Goal: Task Accomplishment & Management: Manage account settings

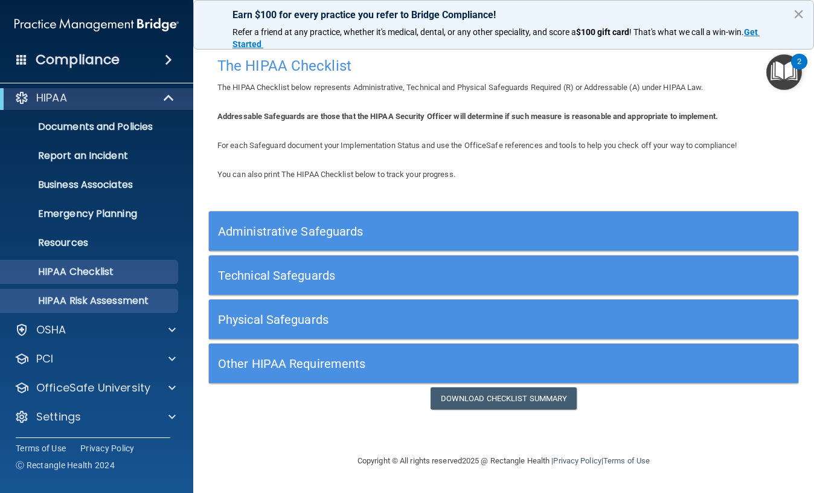
scroll to position [8, 0]
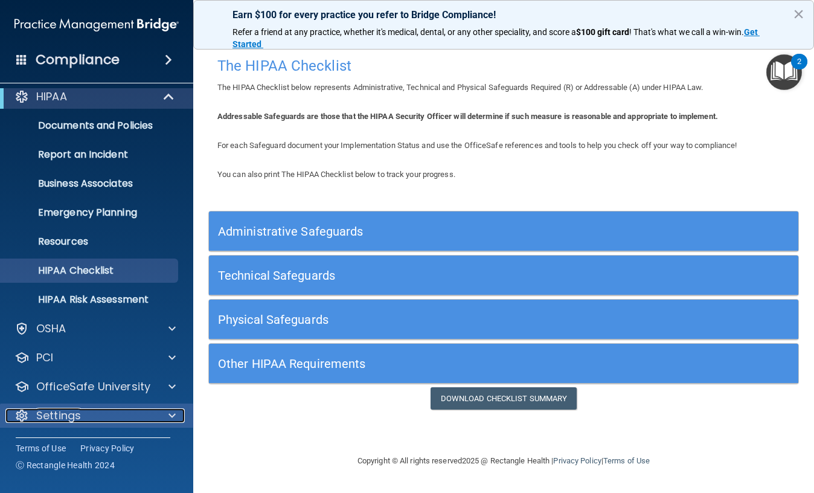
click at [81, 422] on div "Settings" at bounding box center [80, 415] width 150 height 14
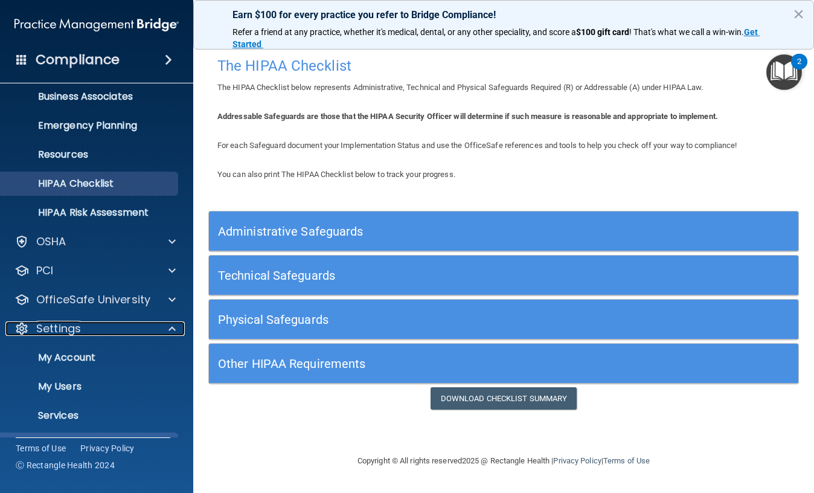
scroll to position [124, 0]
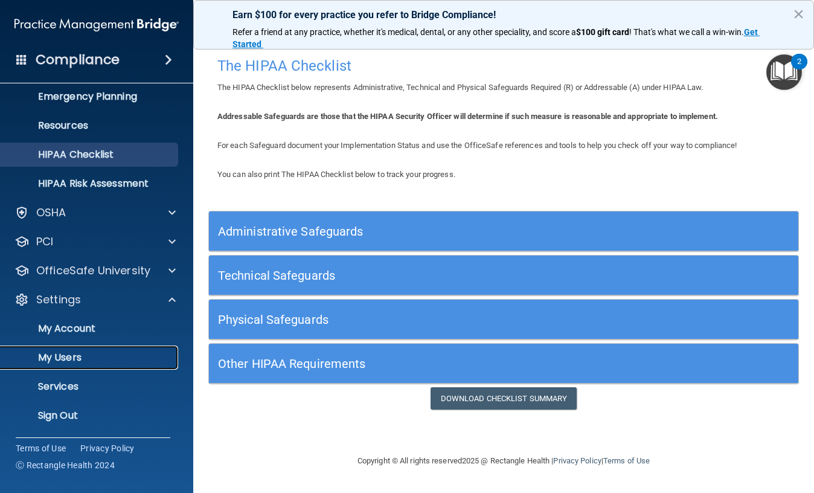
click at [81, 363] on p "My Users" at bounding box center [90, 357] width 165 height 12
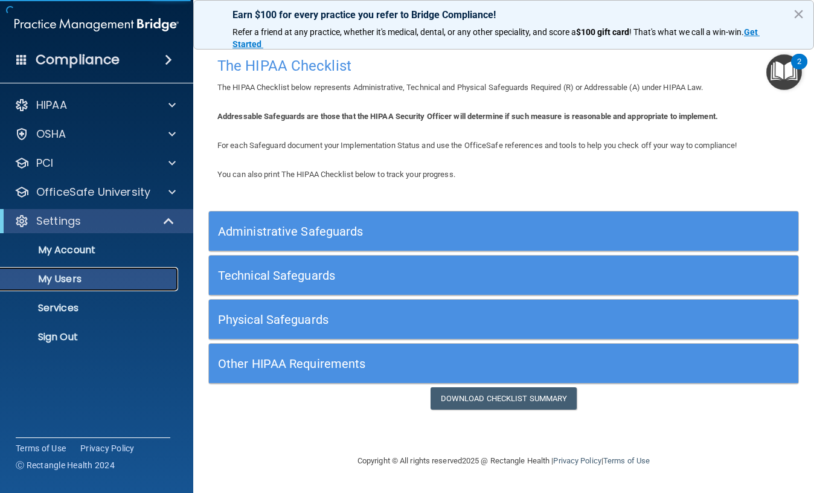
click at [81, 273] on p "My Users" at bounding box center [90, 279] width 165 height 12
select select "20"
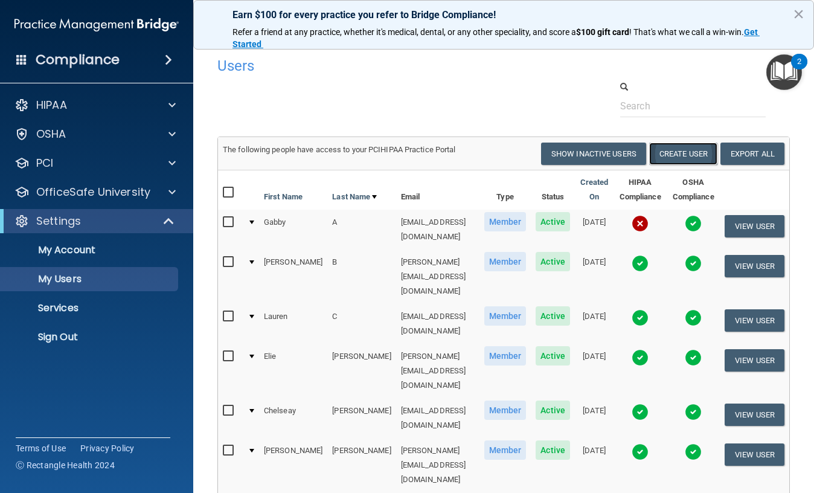
click at [685, 153] on button "Create User" at bounding box center [683, 154] width 68 height 22
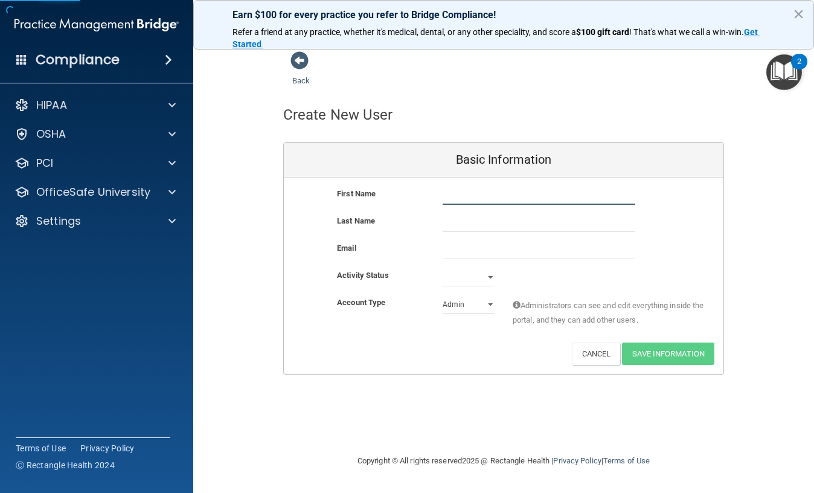
click at [465, 194] on input "text" at bounding box center [539, 196] width 193 height 18
type input "[PERSON_NAME]"
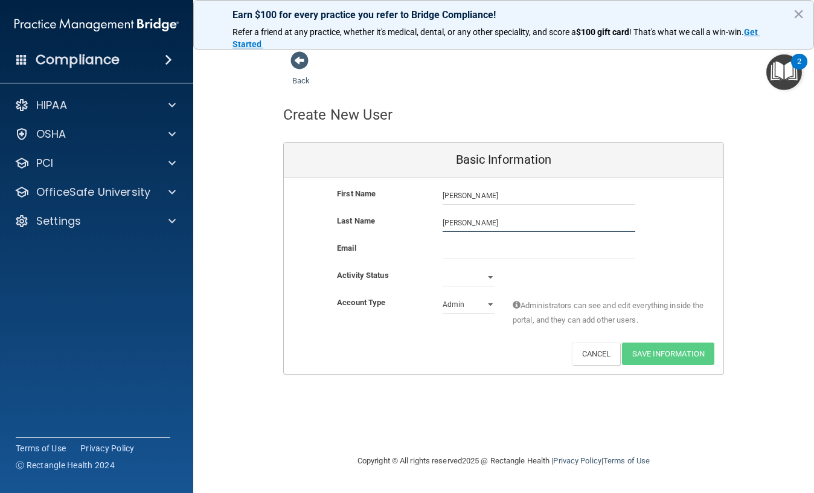
type input "[PERSON_NAME]"
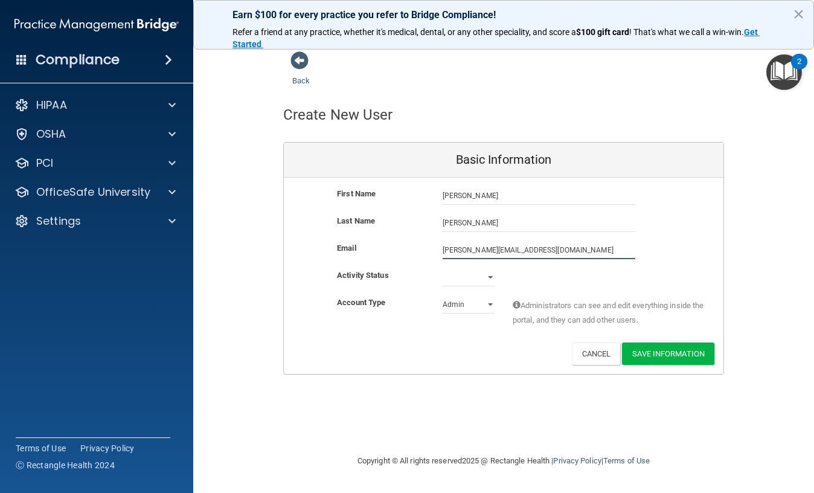
type input "[PERSON_NAME][EMAIL_ADDRESS][DOMAIN_NAME]"
click at [488, 277] on select "Active Inactive" at bounding box center [469, 277] width 52 height 18
select select "active"
click at [443, 268] on select "Active Inactive" at bounding box center [469, 277] width 52 height 18
click at [476, 306] on select "Admin Member" at bounding box center [469, 304] width 52 height 18
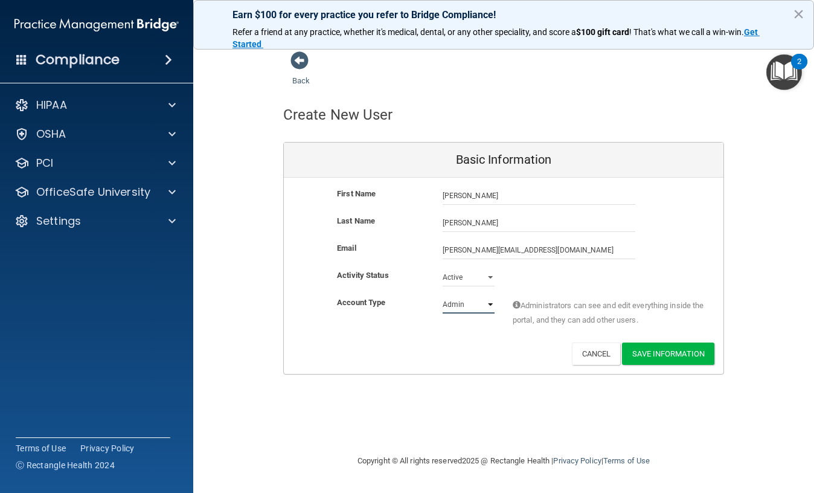
select select "practice_member"
click at [443, 295] on select "Admin Member" at bounding box center [469, 304] width 52 height 18
click at [666, 355] on button "Save Information" at bounding box center [668, 353] width 92 height 22
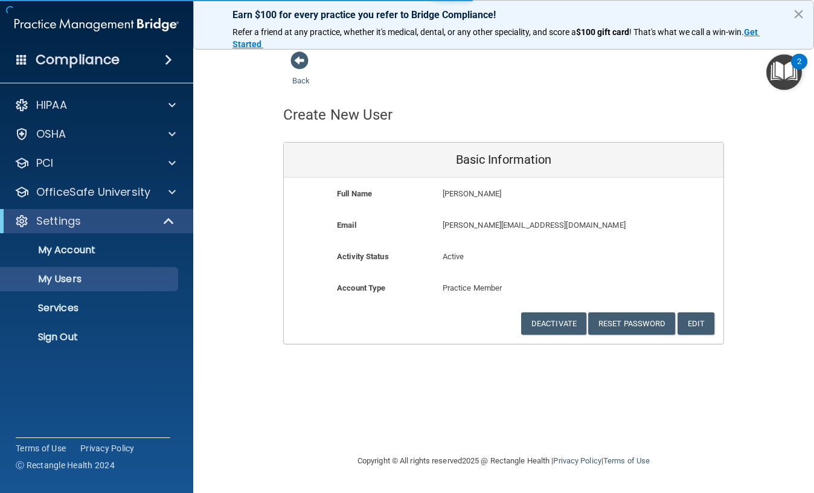
select select "20"
